Goal: Transaction & Acquisition: Purchase product/service

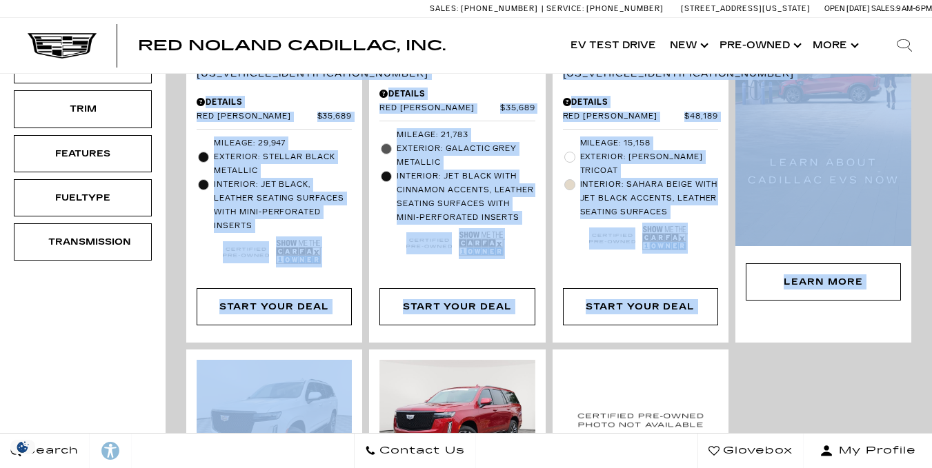
scroll to position [706, 0]
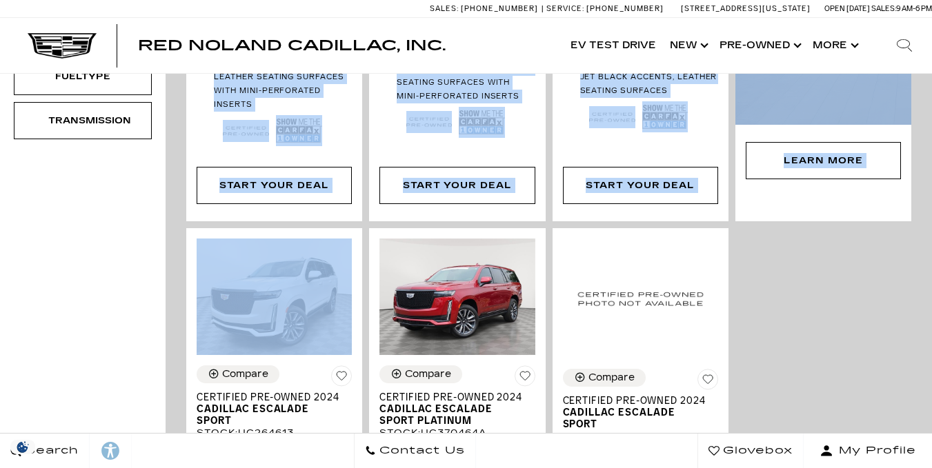
drag, startPoint x: 319, startPoint y: 361, endPoint x: 169, endPoint y: 197, distance: 223.1
click at [242, 415] on div "Compare Certified Pre-Owned 2022 Cadillac XT5 Premium Luxury Stock : UC158255A …" at bounding box center [549, 231] width 732 height 1025
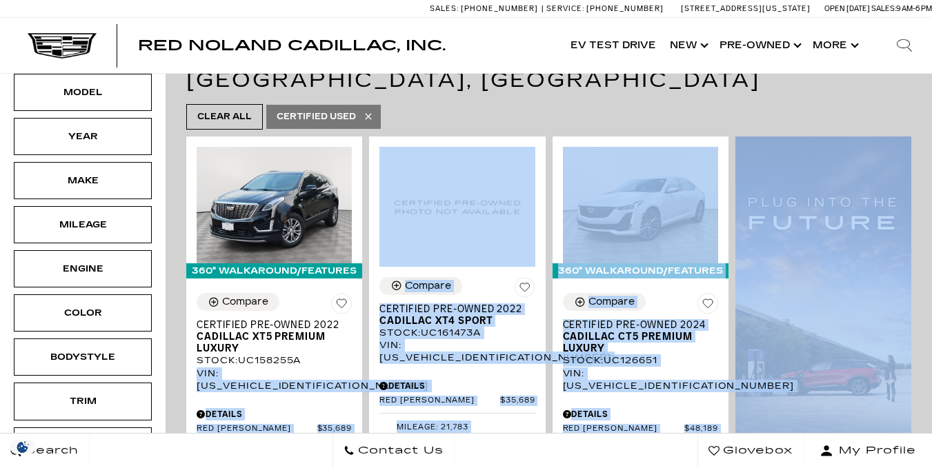
scroll to position [0, 0]
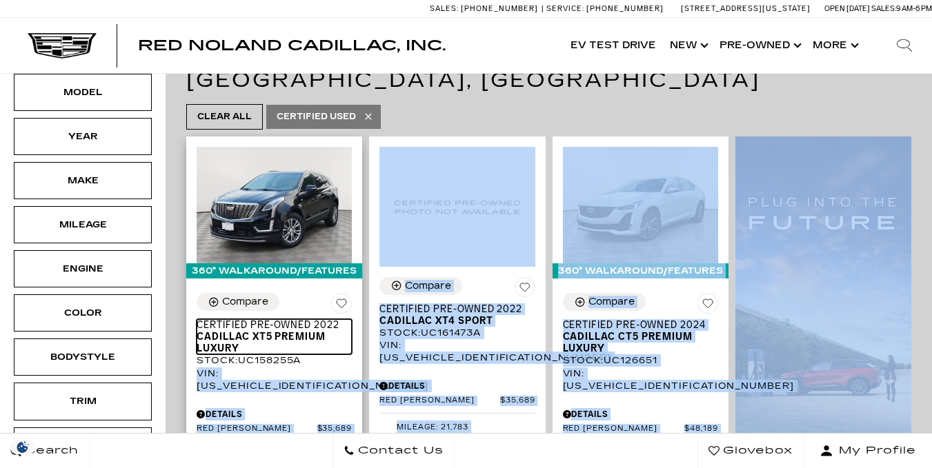
click at [281, 319] on span "Certified Pre-Owned 2022" at bounding box center [269, 325] width 145 height 12
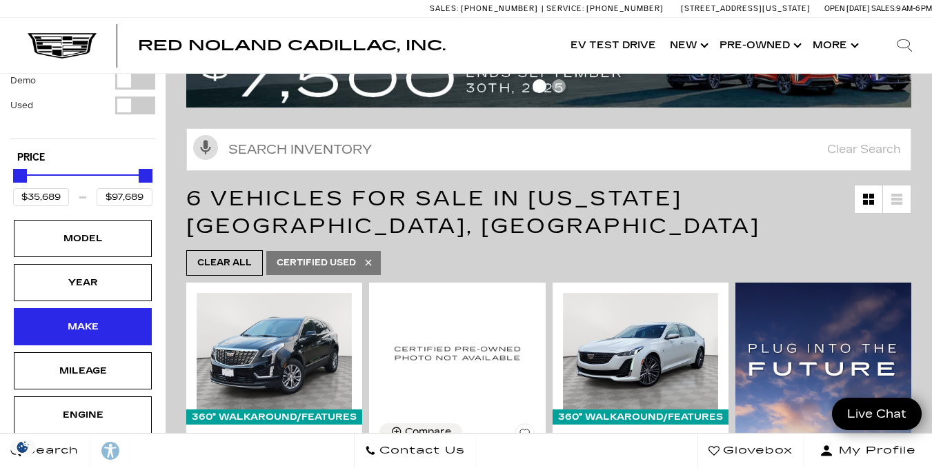
click at [85, 319] on div "Make" at bounding box center [82, 326] width 69 height 15
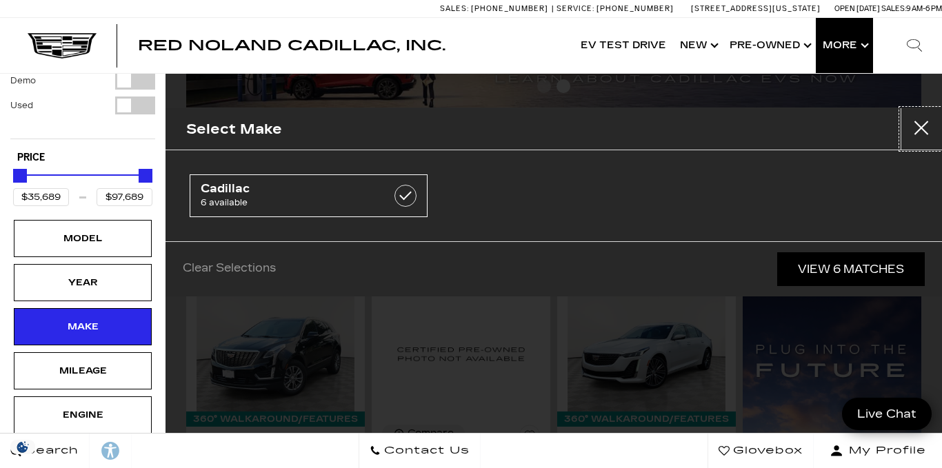
click at [917, 128] on button "close" at bounding box center [921, 128] width 41 height 41
click at [850, 47] on button "Show More" at bounding box center [844, 45] width 57 height 55
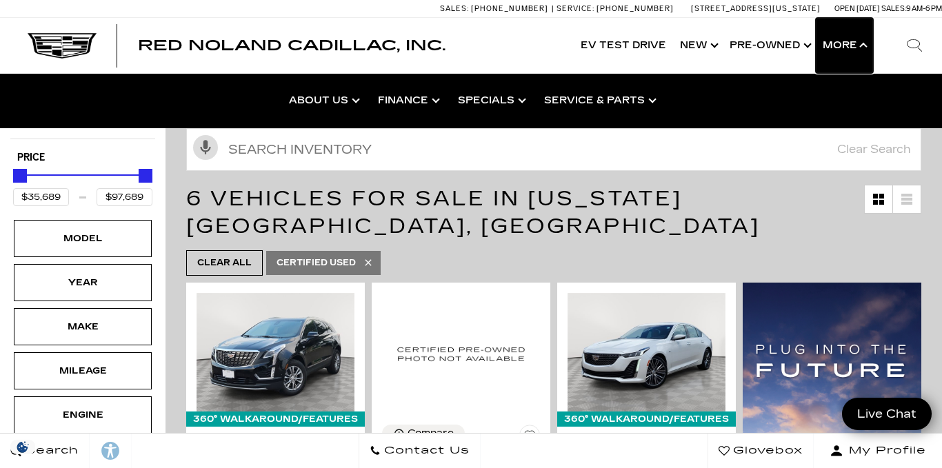
click at [841, 44] on button "Show More" at bounding box center [844, 45] width 57 height 55
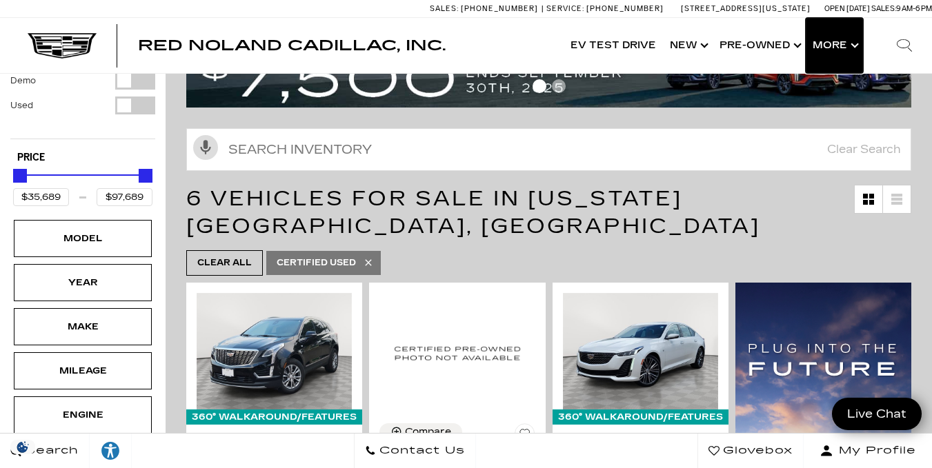
click at [834, 41] on button "Show More" at bounding box center [834, 45] width 57 height 55
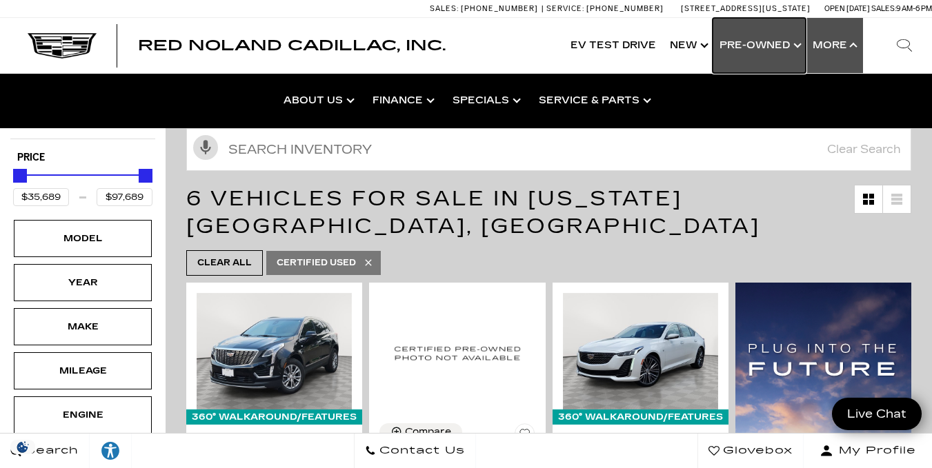
click at [754, 45] on link "Show Pre-Owned" at bounding box center [759, 45] width 93 height 55
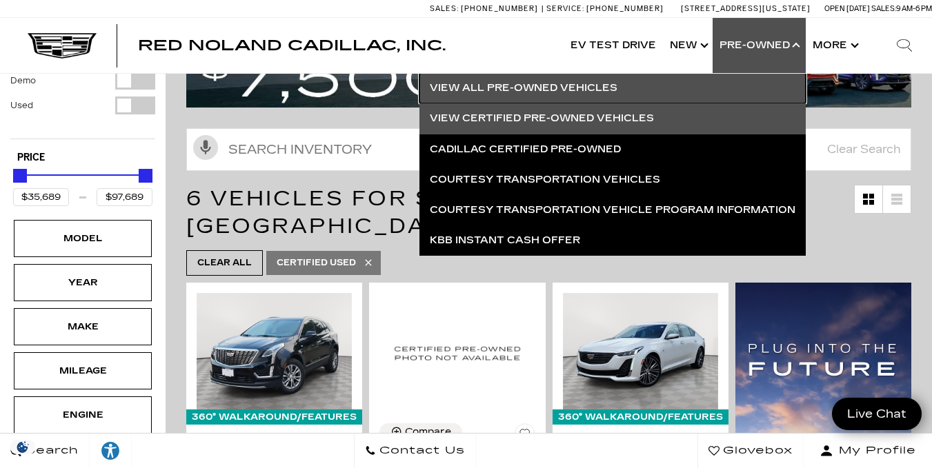
click at [604, 86] on link "View All Pre-Owned Vehicles" at bounding box center [612, 88] width 386 height 30
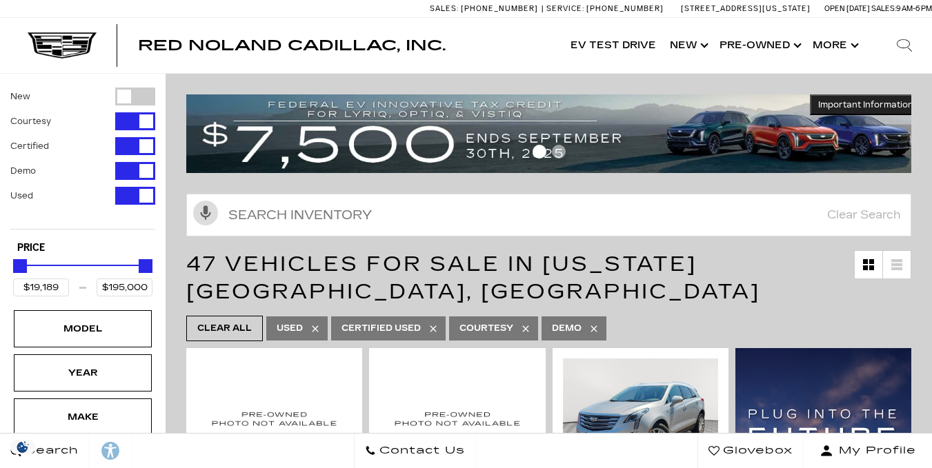
scroll to position [217, 0]
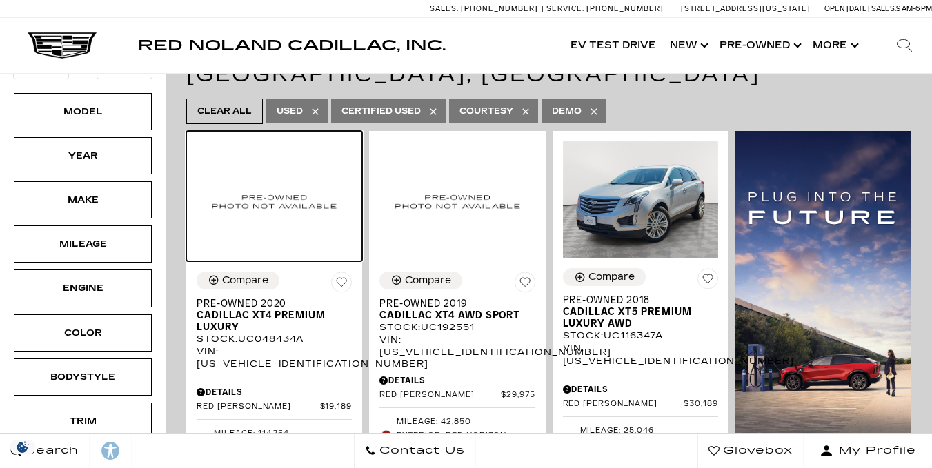
click at [308, 249] on img at bounding box center [274, 201] width 155 height 120
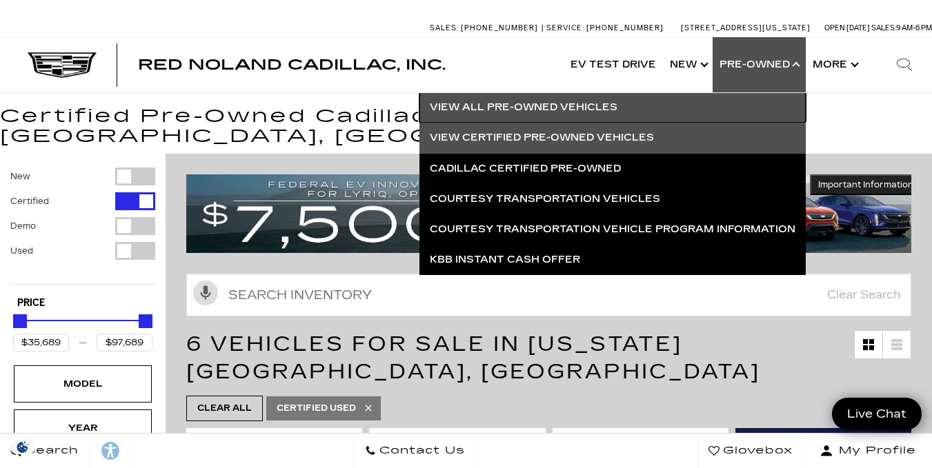
click at [584, 104] on link "View All Pre-Owned Vehicles" at bounding box center [612, 107] width 386 height 30
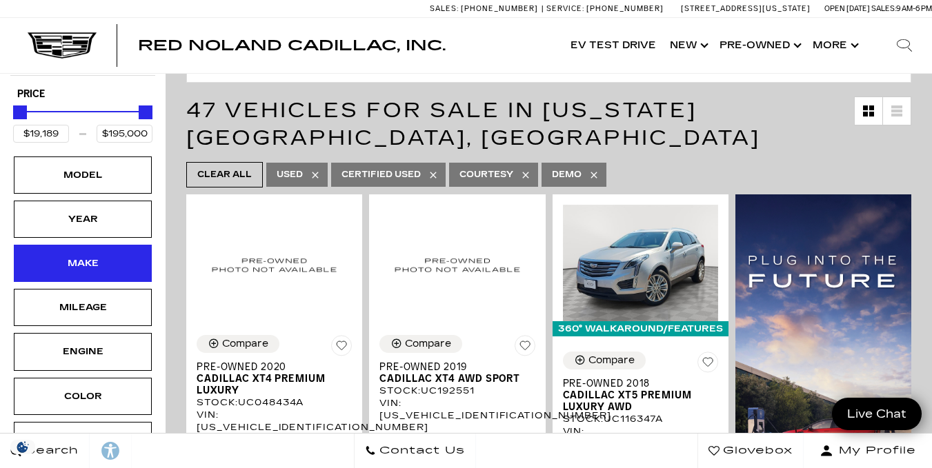
click at [88, 263] on div "Make" at bounding box center [82, 263] width 69 height 15
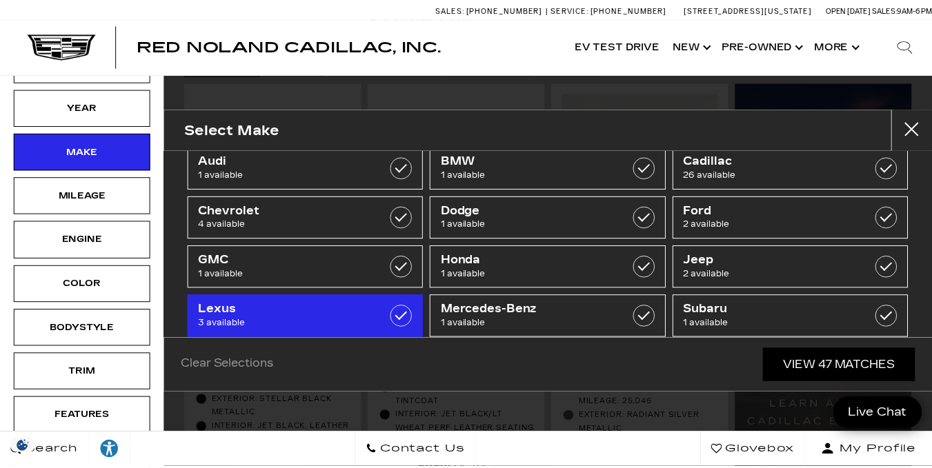
scroll to position [29, 0]
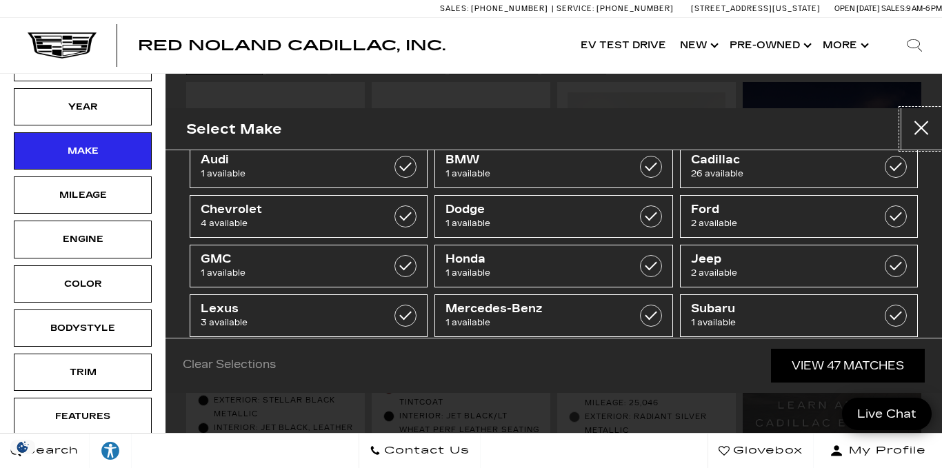
click at [921, 130] on button "close" at bounding box center [921, 128] width 41 height 41
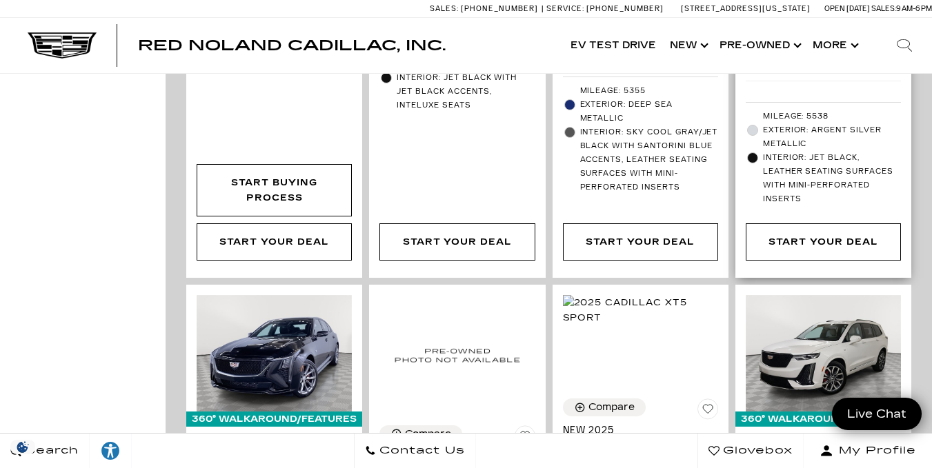
scroll to position [1985, 0]
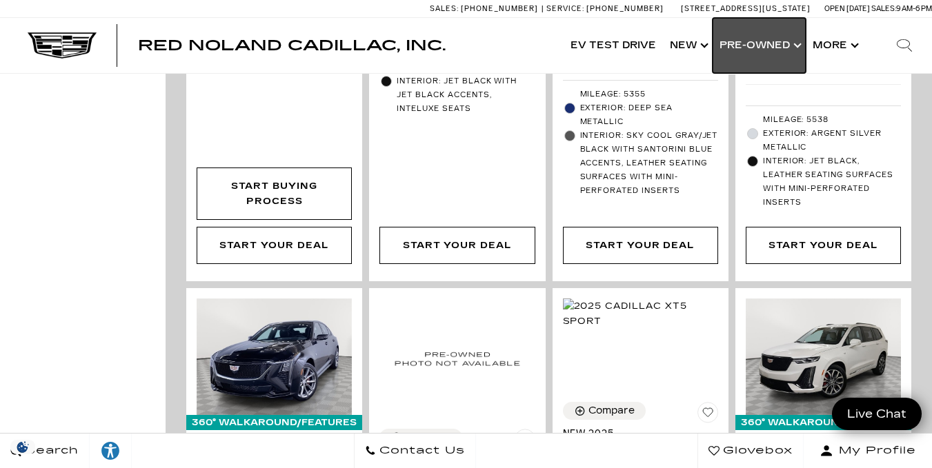
click at [788, 40] on link "Show Pre-Owned" at bounding box center [759, 45] width 93 height 55
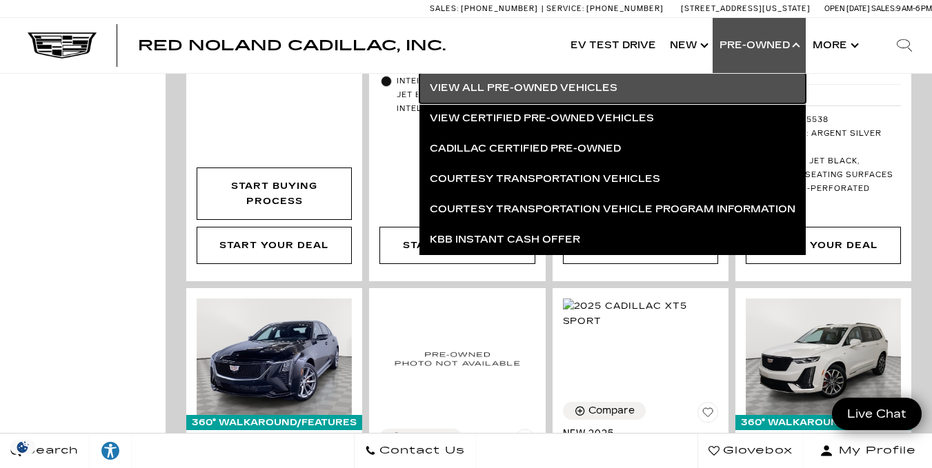
click at [616, 85] on link "View All Pre-Owned Vehicles" at bounding box center [612, 88] width 386 height 30
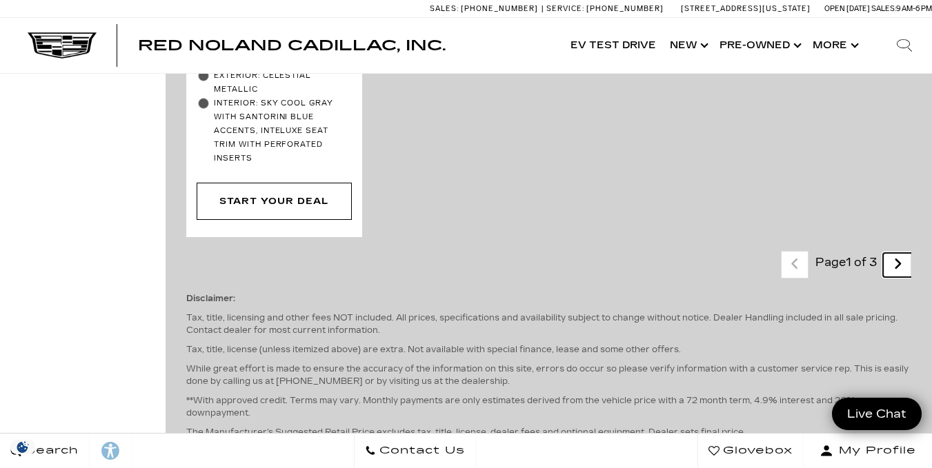
click at [902, 253] on icon "next page" at bounding box center [897, 264] width 9 height 22
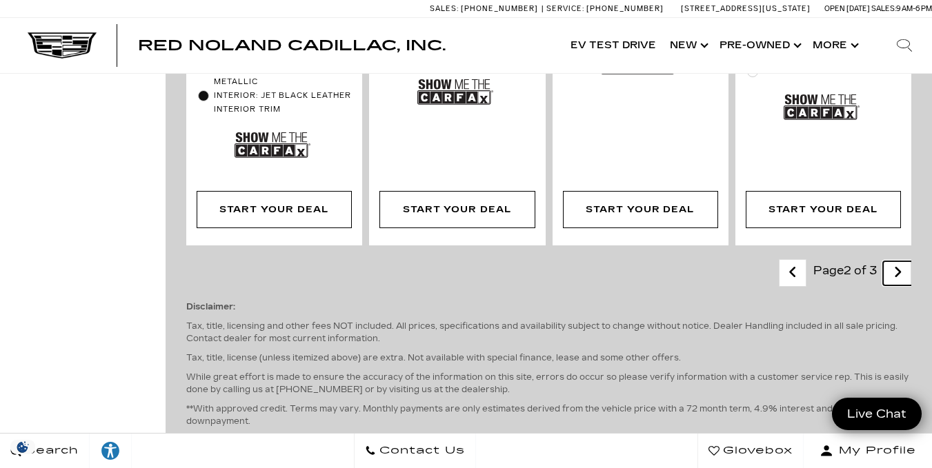
scroll to position [2777, 0]
click at [902, 261] on link "Next" at bounding box center [898, 273] width 30 height 24
